Goal: Task Accomplishment & Management: Use online tool/utility

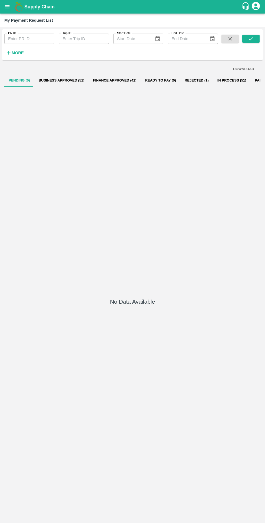
click at [7, 7] on icon "open drawer" at bounding box center [7, 6] width 5 height 3
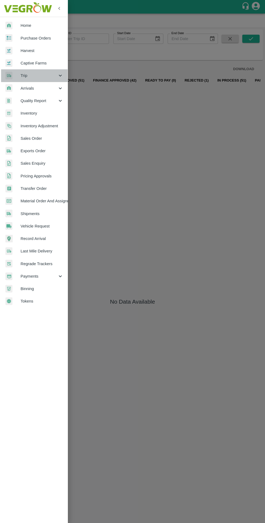
click at [24, 76] on span "Trip" at bounding box center [39, 76] width 37 height 6
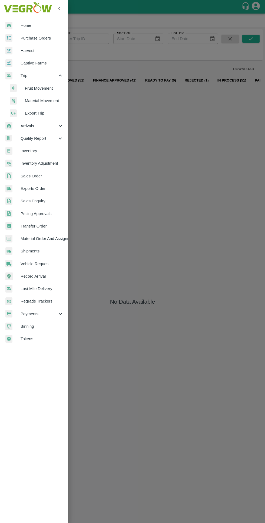
click at [30, 88] on span "Fruit Movement" at bounding box center [44, 88] width 38 height 6
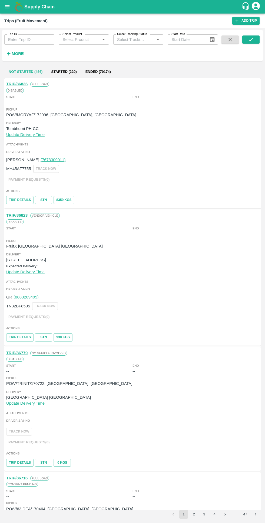
click at [12, 51] on strong "More" at bounding box center [18, 53] width 12 height 4
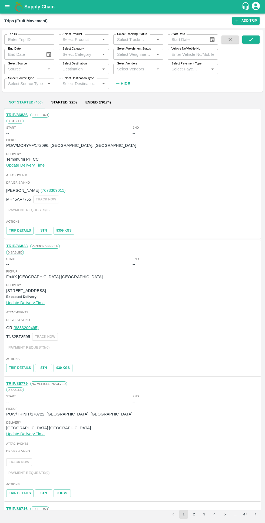
click at [79, 54] on input "Select Category" at bounding box center [79, 54] width 38 height 7
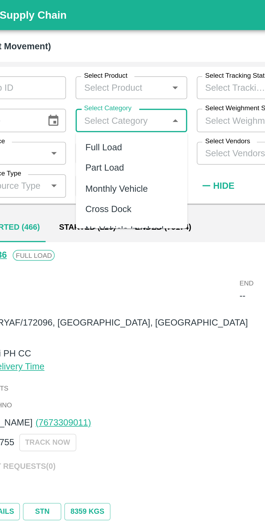
click at [70, 39] on input "Select Product" at bounding box center [79, 39] width 38 height 7
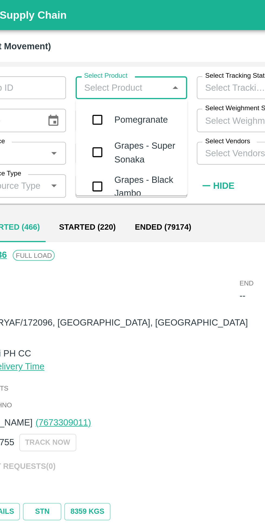
click at [72, 54] on input "checkbox" at bounding box center [68, 53] width 11 height 11
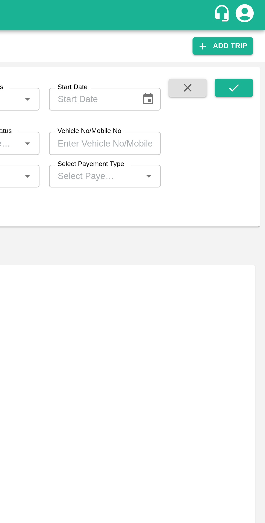
click at [249, 42] on icon "submit" at bounding box center [251, 40] width 6 height 6
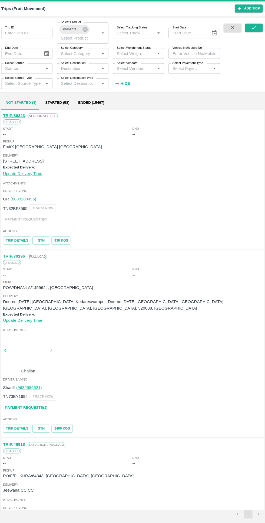
click at [55, 114] on button "Started (58)" at bounding box center [59, 112] width 32 height 13
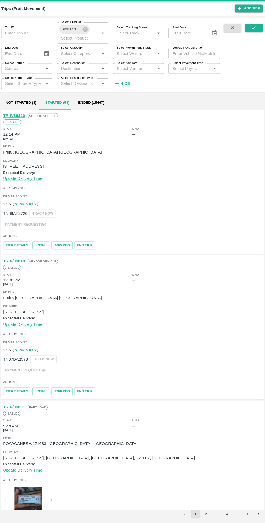
click at [66, 79] on input "Select Destination" at bounding box center [79, 79] width 38 height 7
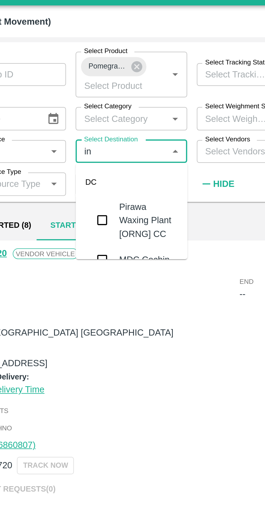
type input "ini"
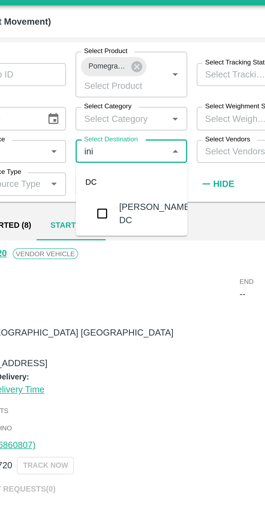
click at [74, 113] on input "checkbox" at bounding box center [70, 107] width 11 height 11
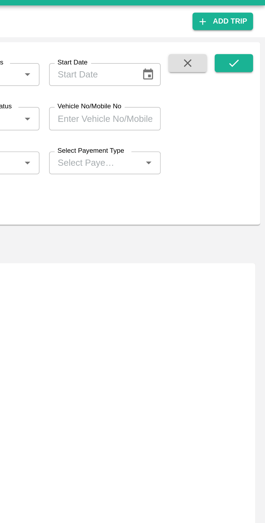
click at [248, 41] on button "submit" at bounding box center [251, 39] width 17 height 8
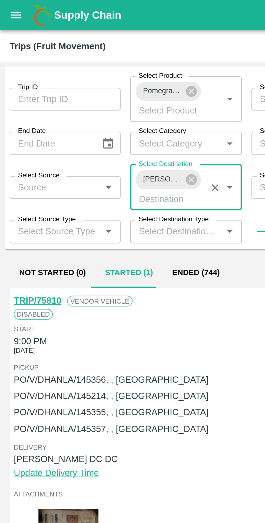
click at [86, 82] on icon at bounding box center [86, 81] width 5 height 5
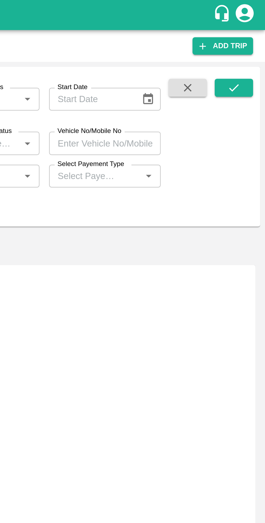
click at [249, 38] on icon "submit" at bounding box center [251, 40] width 6 height 6
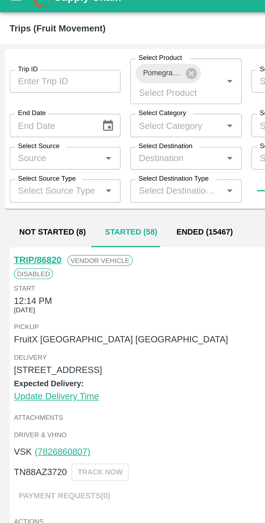
click at [87, 113] on button "Ended (15467)" at bounding box center [92, 112] width 34 height 13
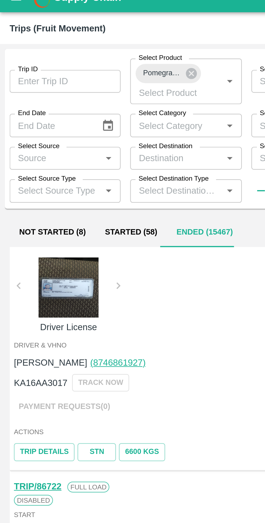
scroll to position [923, 0]
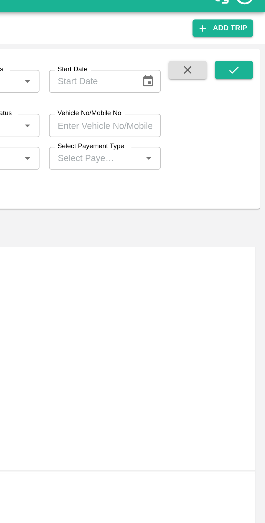
click at [189, 81] on input "Select Payement Type" at bounding box center [185, 79] width 31 height 7
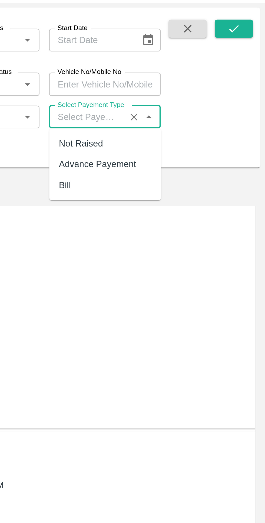
click at [182, 103] on div "Advance Payement" at bounding box center [189, 101] width 35 height 6
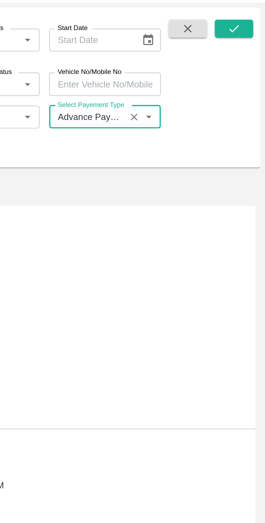
click at [249, 38] on icon "submit" at bounding box center [251, 40] width 6 height 6
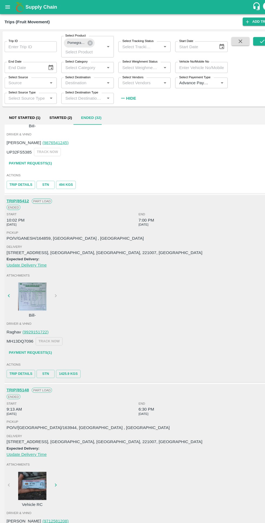
scroll to position [1410, 0]
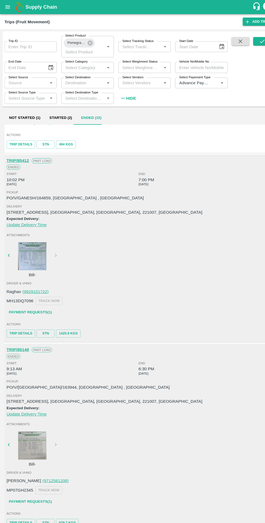
click at [26, 243] on div at bounding box center [31, 245] width 41 height 27
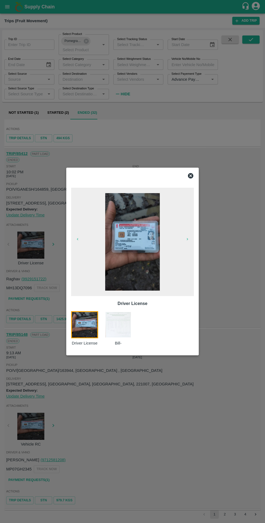
click at [189, 173] on div at bounding box center [132, 175] width 127 height 11
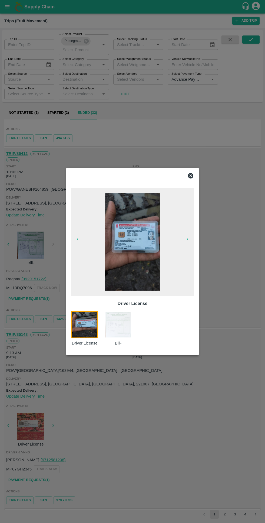
click at [188, 173] on icon at bounding box center [191, 176] width 7 height 7
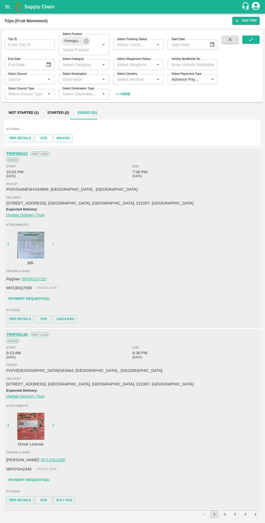
click at [187, 79] on input "Select Payement Type" at bounding box center [185, 79] width 31 height 7
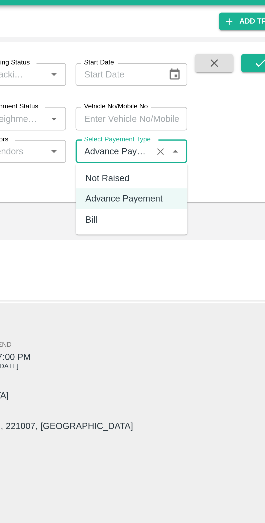
click at [184, 92] on div "Not Raised" at bounding box center [182, 91] width 20 height 6
type input "Not Raised"
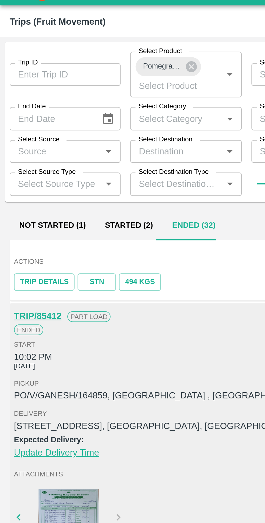
click at [69, 63] on input "Select Category" at bounding box center [79, 64] width 38 height 7
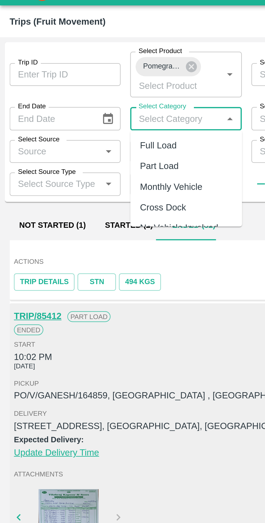
click at [68, 77] on div "Full Load" at bounding box center [71, 77] width 17 height 6
type input "Full Load"
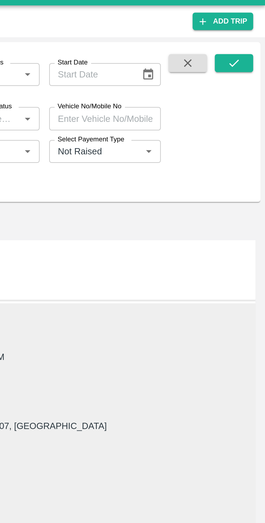
click at [247, 42] on button "submit" at bounding box center [251, 39] width 17 height 8
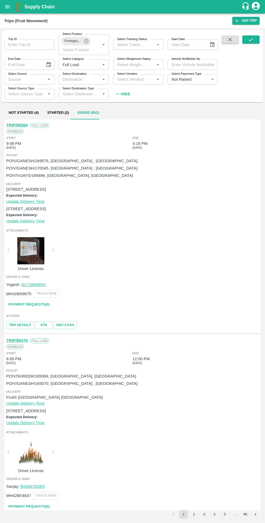
click at [18, 125] on link "TRIP/86584" at bounding box center [16, 125] width 21 height 4
click at [48, 116] on button "Started (2)" at bounding box center [58, 112] width 30 height 13
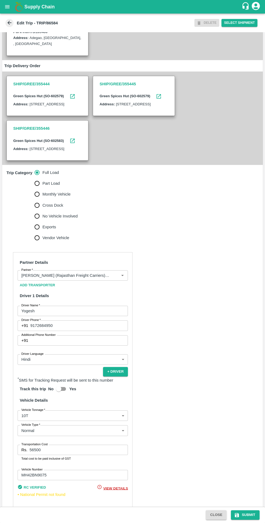
scroll to position [150, 0]
